Goal: Information Seeking & Learning: Find specific fact

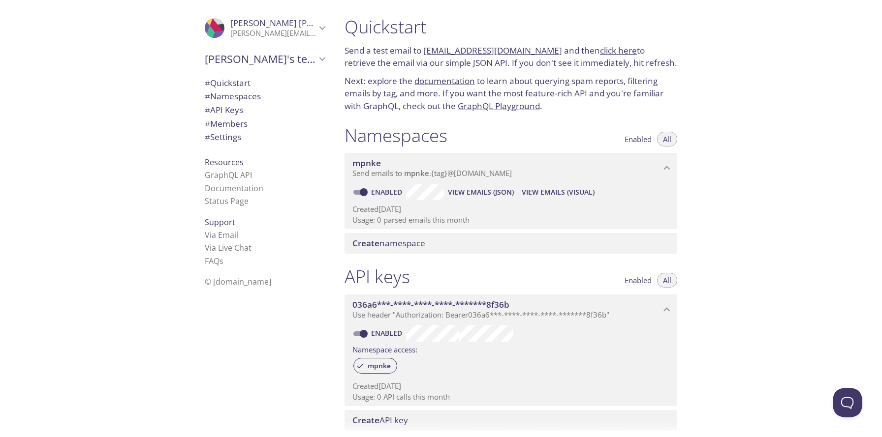
click at [535, 189] on span "View Emails (Visual)" at bounding box center [558, 192] width 73 height 12
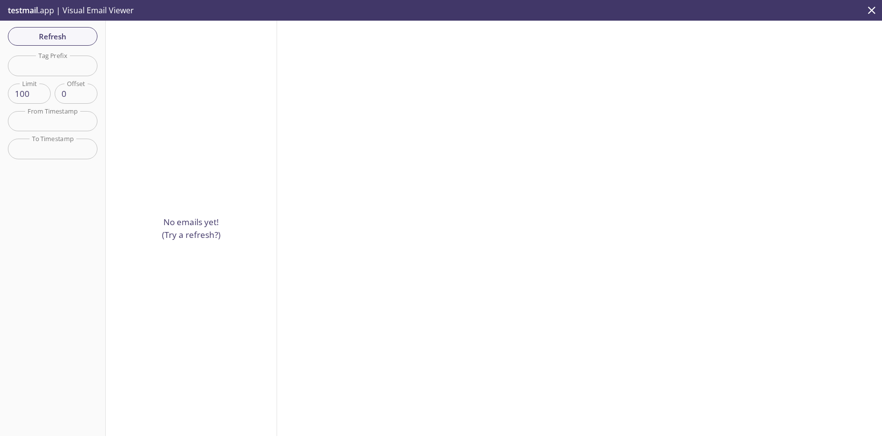
click at [181, 236] on p "No emails yet! (Try a refresh?)" at bounding box center [191, 228] width 59 height 25
click at [34, 62] on input "text" at bounding box center [53, 66] width 90 height 20
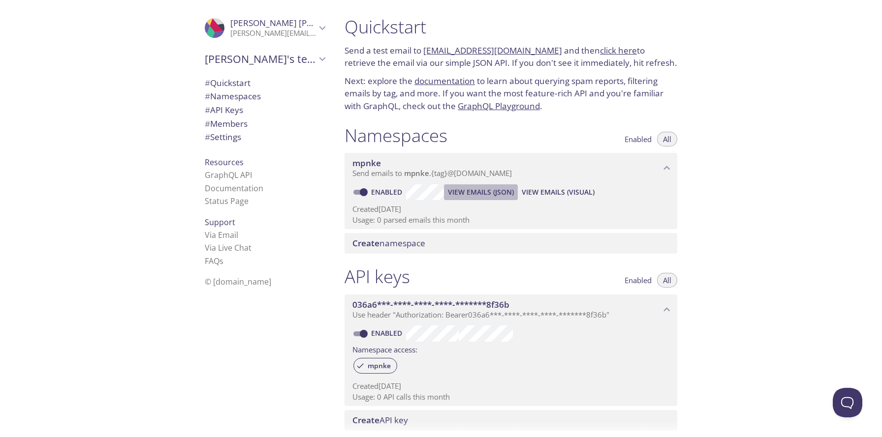
click at [488, 192] on span "View Emails (JSON)" at bounding box center [481, 192] width 66 height 12
click at [631, 139] on span "Enabled" at bounding box center [637, 139] width 27 height 0
click at [660, 143] on button "All" at bounding box center [667, 139] width 20 height 15
click at [548, 190] on span "View Emails (Visual)" at bounding box center [558, 192] width 73 height 12
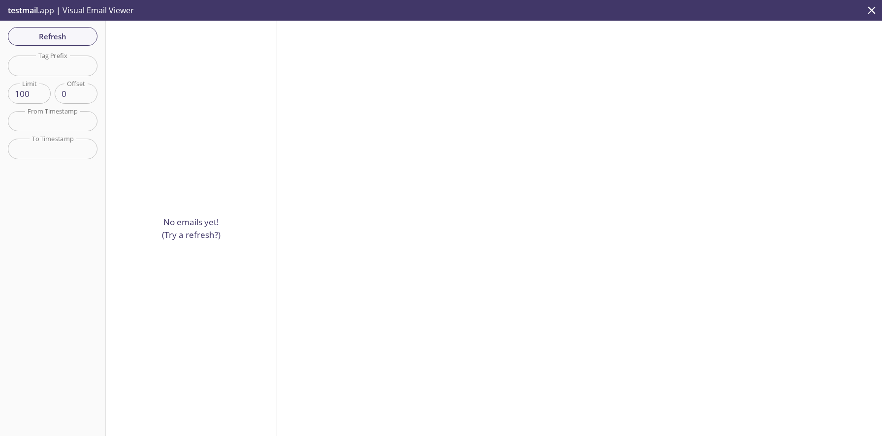
click at [53, 70] on input "text" at bounding box center [53, 66] width 90 height 20
paste input "mpnke.powbm"
drag, startPoint x: 51, startPoint y: 66, endPoint x: 85, endPoint y: 65, distance: 34.0
click at [85, 65] on input "mpnke.powbm" at bounding box center [53, 66] width 90 height 20
drag, startPoint x: 67, startPoint y: 69, endPoint x: 35, endPoint y: 68, distance: 32.5
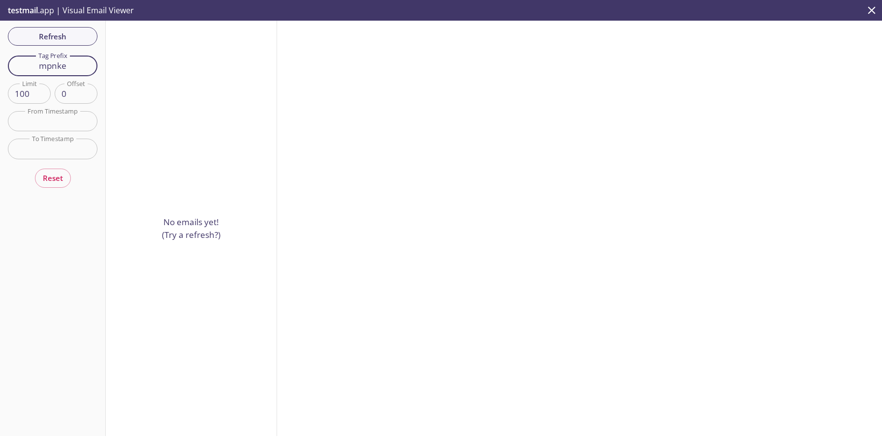
click at [35, 68] on input "mpnke" at bounding box center [53, 66] width 90 height 20
paste input ".powbm"
type input "powbm"
click at [83, 9] on p "testmail .app | Visual Email Viewer" at bounding box center [70, 10] width 140 height 21
click at [874, 11] on icon "close" at bounding box center [871, 10] width 13 height 13
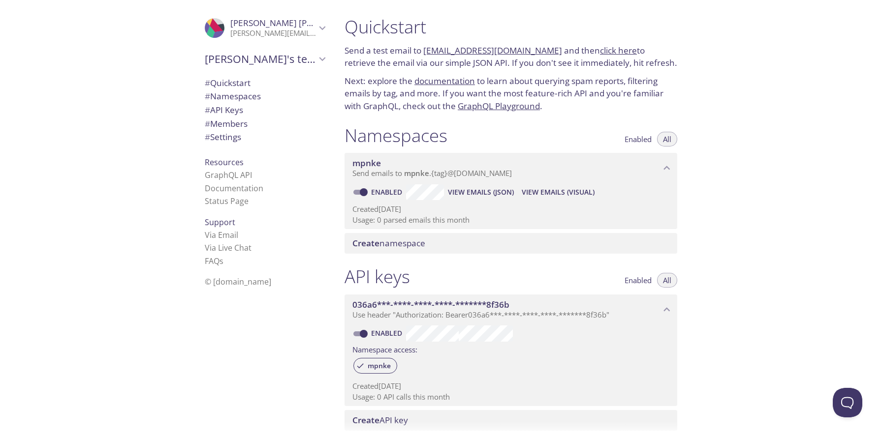
click at [546, 194] on span "View Emails (Visual)" at bounding box center [558, 192] width 73 height 12
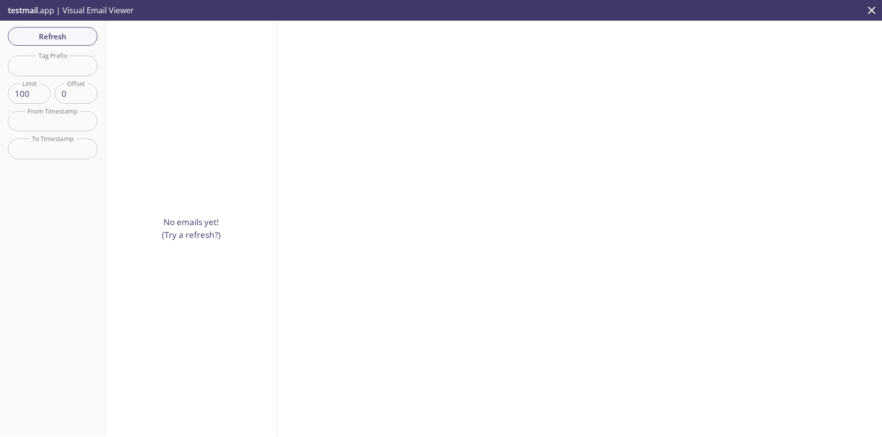
click at [52, 63] on input "text" at bounding box center [53, 66] width 90 height 20
paste input "[EMAIL_ADDRESS][DOMAIN_NAME]"
type input "[EMAIL_ADDRESS][DOMAIN_NAME]"
click at [82, 66] on input "[EMAIL_ADDRESS][DOMAIN_NAME]" at bounding box center [53, 66] width 90 height 20
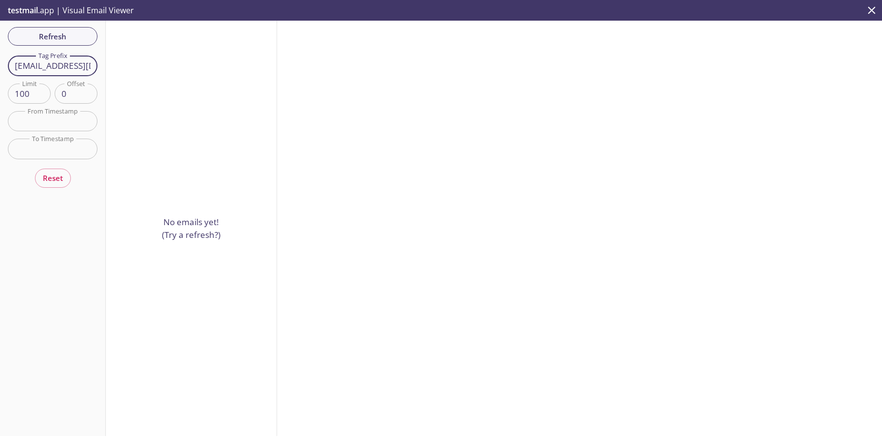
scroll to position [0, 0]
drag, startPoint x: 91, startPoint y: 66, endPoint x: 47, endPoint y: 63, distance: 44.4
click at [47, 63] on input "[EMAIL_ADDRESS][DOMAIN_NAME]" at bounding box center [53, 66] width 90 height 20
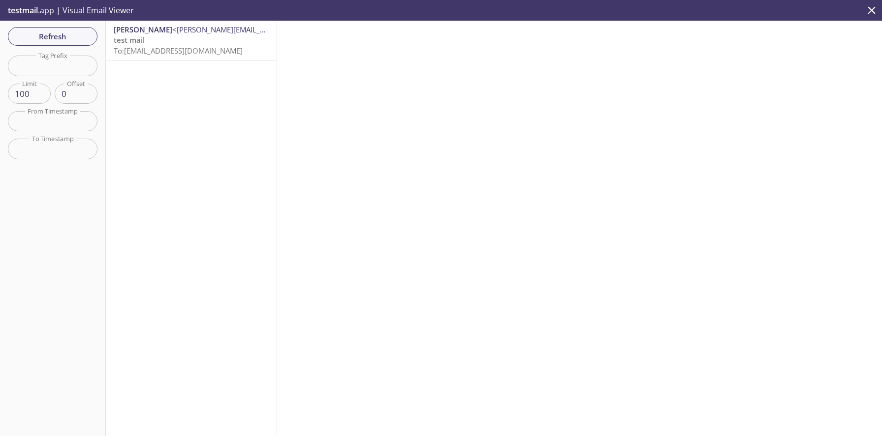
click at [40, 71] on input "text" at bounding box center [53, 66] width 90 height 20
paste input "mpnke.powbm"
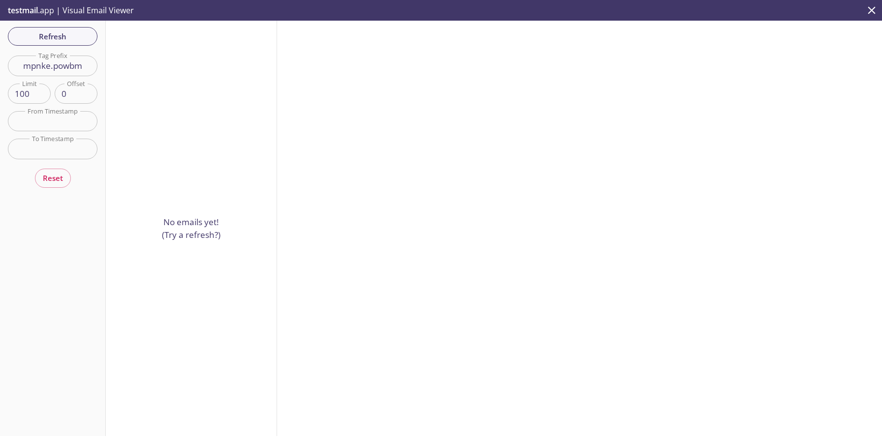
click at [40, 71] on input "mpnke.powbm" at bounding box center [53, 66] width 90 height 20
drag, startPoint x: 52, startPoint y: 69, endPoint x: 15, endPoint y: 64, distance: 37.2
click at [15, 64] on input "mpnke.powbm" at bounding box center [53, 66] width 90 height 20
click at [42, 70] on input "powbm" at bounding box center [53, 66] width 90 height 20
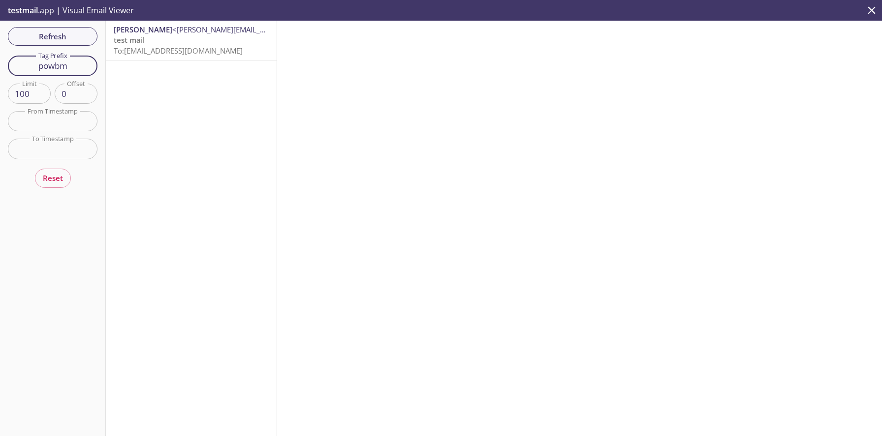
click at [42, 70] on input "powbm" at bounding box center [53, 66] width 90 height 20
paste input "mpnke."
drag, startPoint x: 87, startPoint y: 68, endPoint x: 50, endPoint y: 68, distance: 36.9
click at [50, 68] on input "mpnke.powbm" at bounding box center [53, 66] width 90 height 20
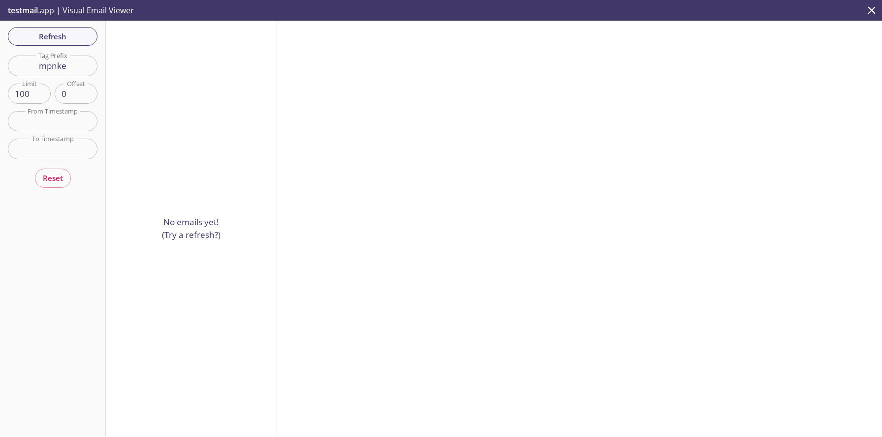
click at [59, 66] on input "mpnke" at bounding box center [53, 66] width 90 height 20
paste input ".powbm"
drag, startPoint x: 53, startPoint y: 66, endPoint x: 9, endPoint y: 65, distance: 43.3
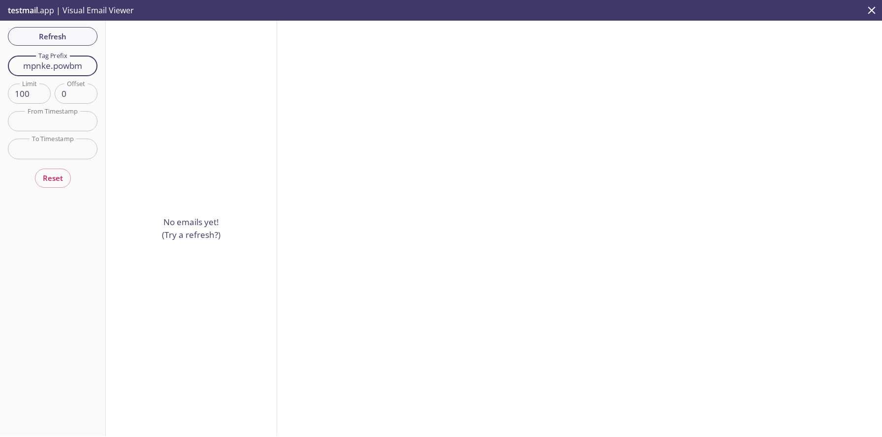
click at [9, 65] on input "mpnke.powbm" at bounding box center [53, 66] width 90 height 20
type input "powbm"
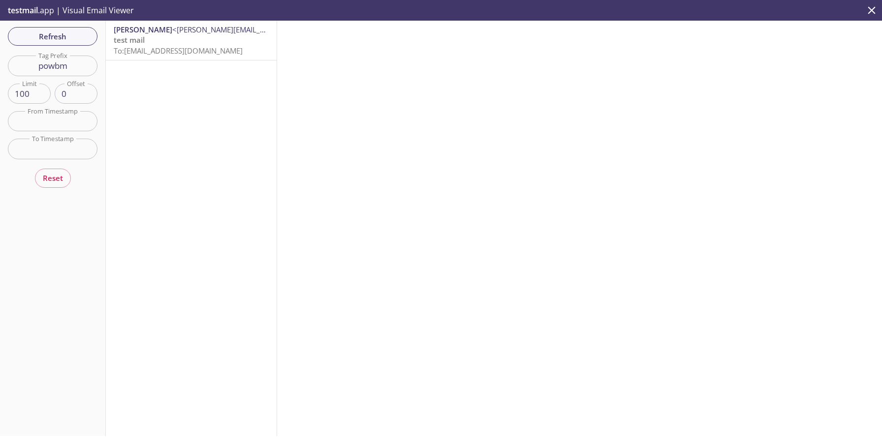
click at [180, 50] on span "To: [EMAIL_ADDRESS][DOMAIN_NAME]" at bounding box center [178, 51] width 129 height 10
